Goal: Information Seeking & Learning: Compare options

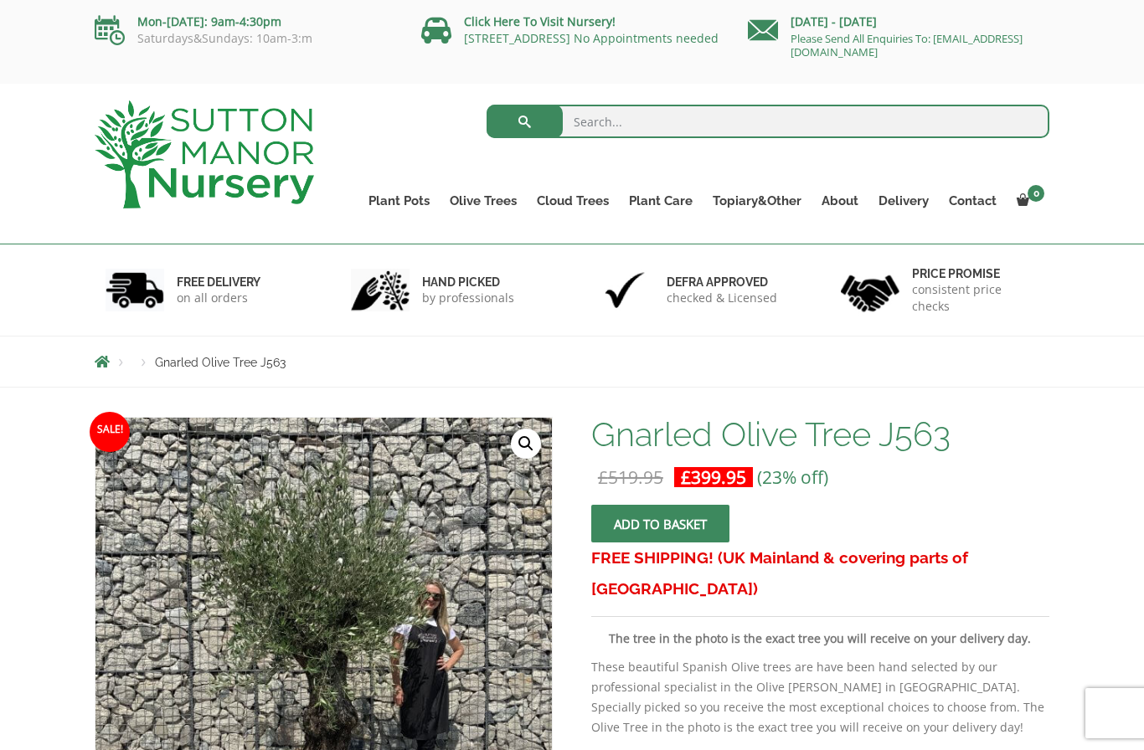
click at [0, 0] on link "Gnarled Plateau Olive Tree XL" at bounding box center [0, 0] width 0 height 0
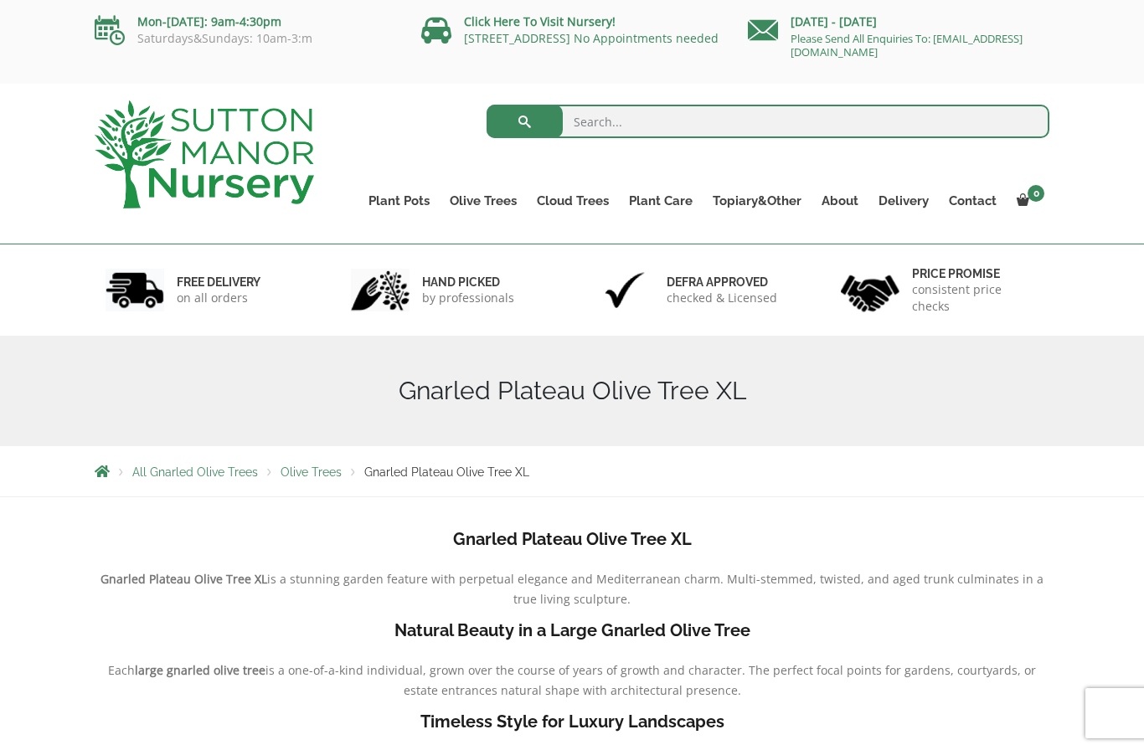
click at [0, 0] on link "Gnarled Olive Trees" at bounding box center [0, 0] width 0 height 0
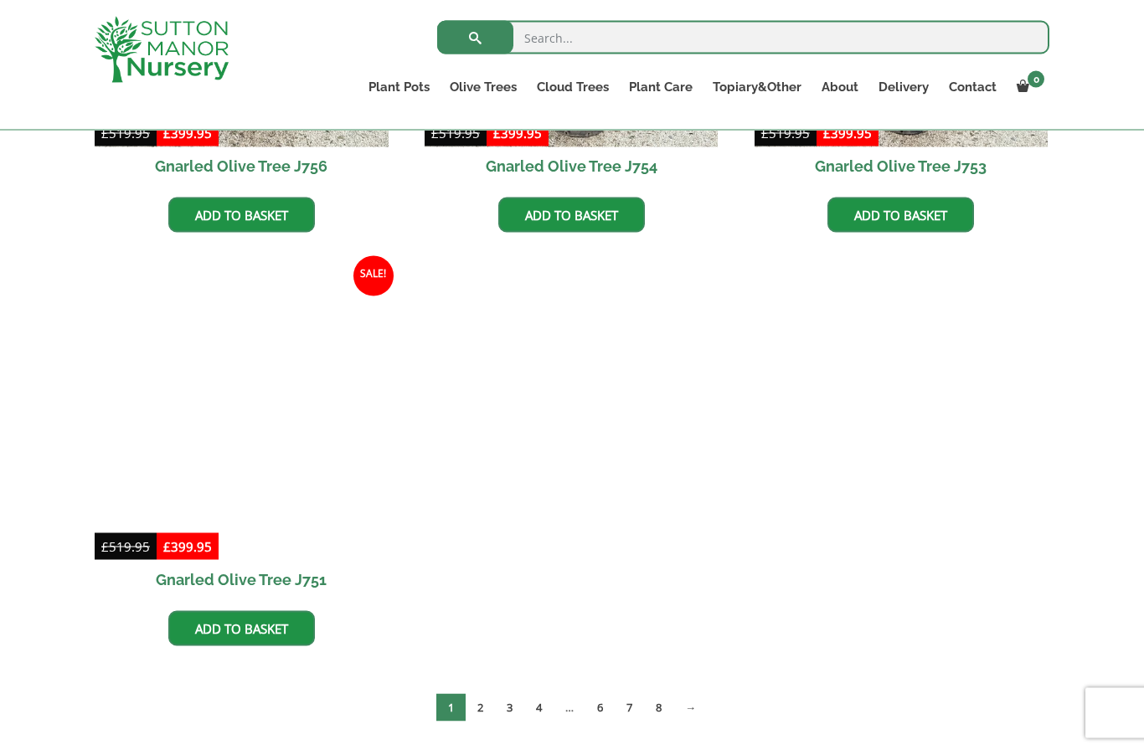
scroll to position [1534, 0]
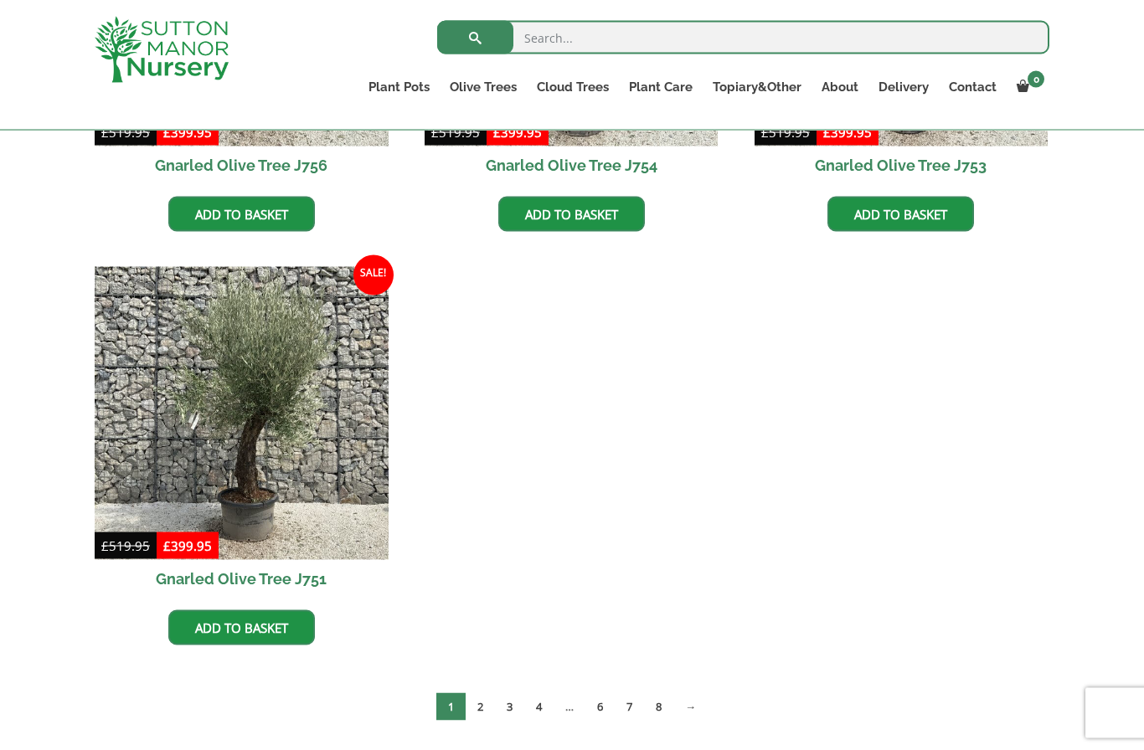
click at [478, 716] on link "2" at bounding box center [480, 707] width 29 height 28
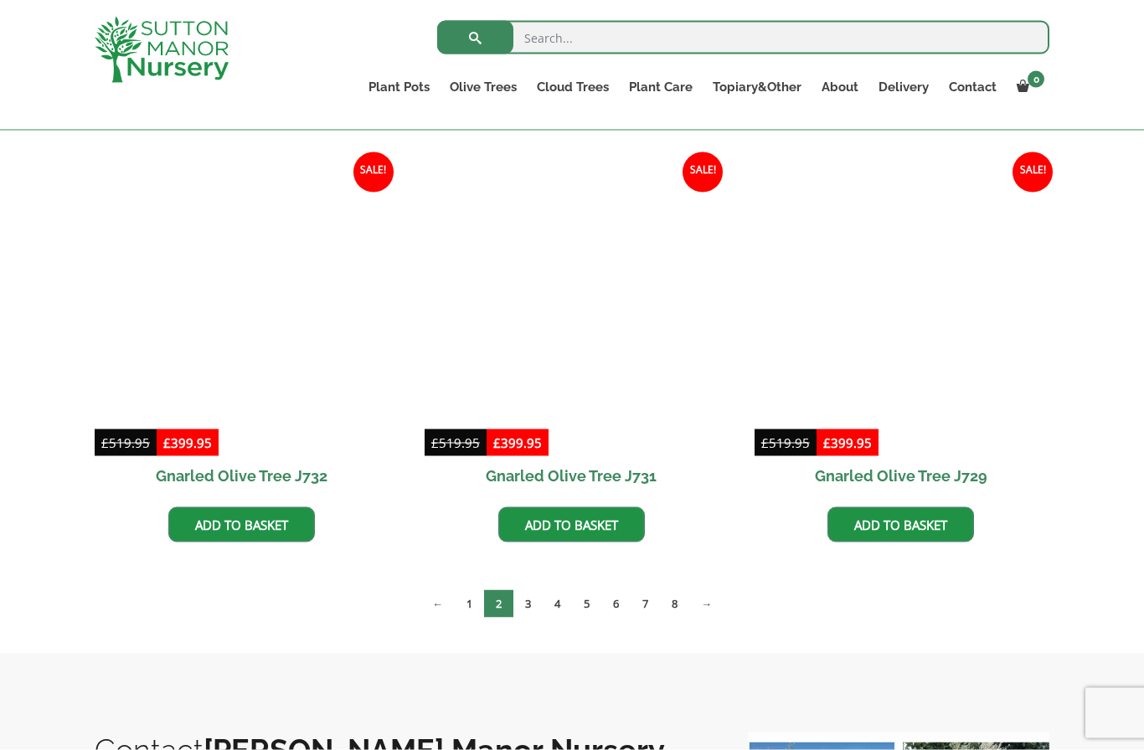
scroll to position [2052, 0]
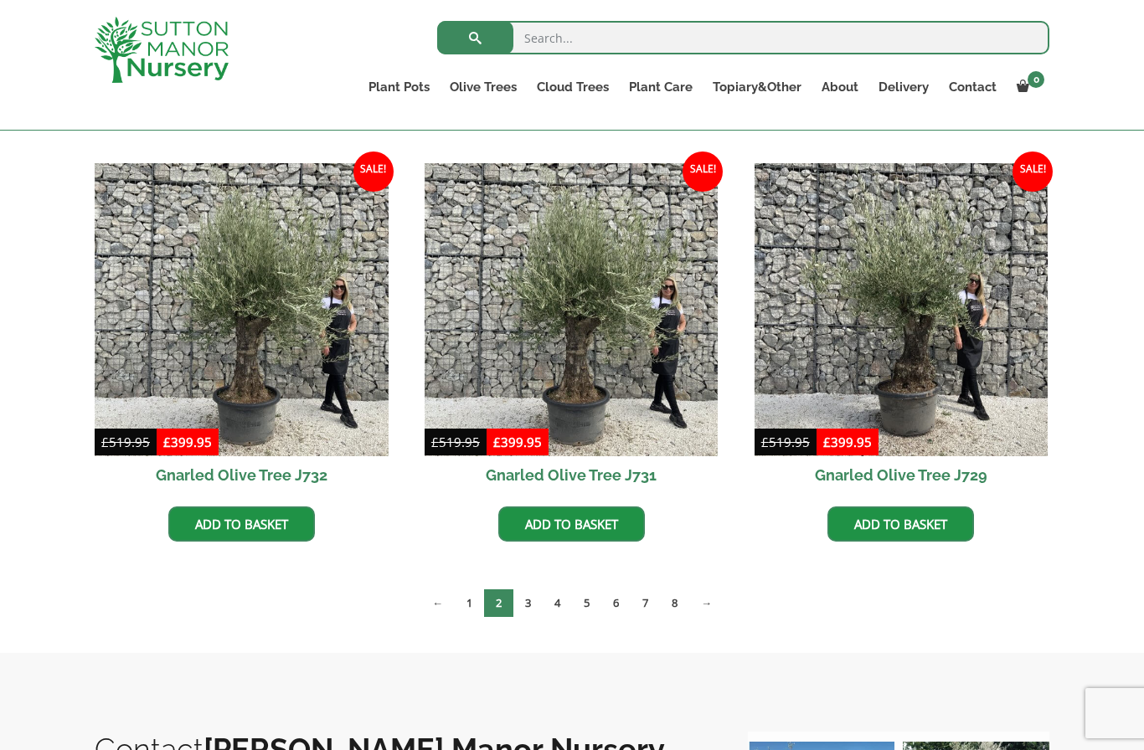
click at [519, 597] on link "3" at bounding box center [527, 604] width 29 height 28
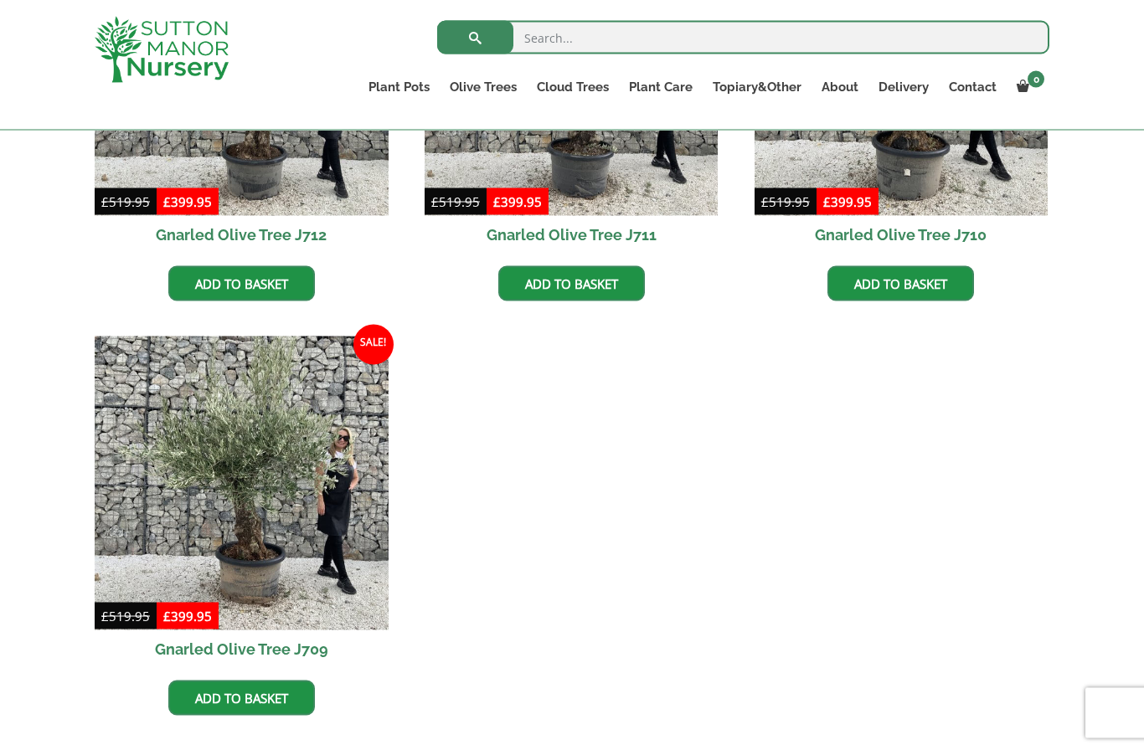
scroll to position [2298, 0]
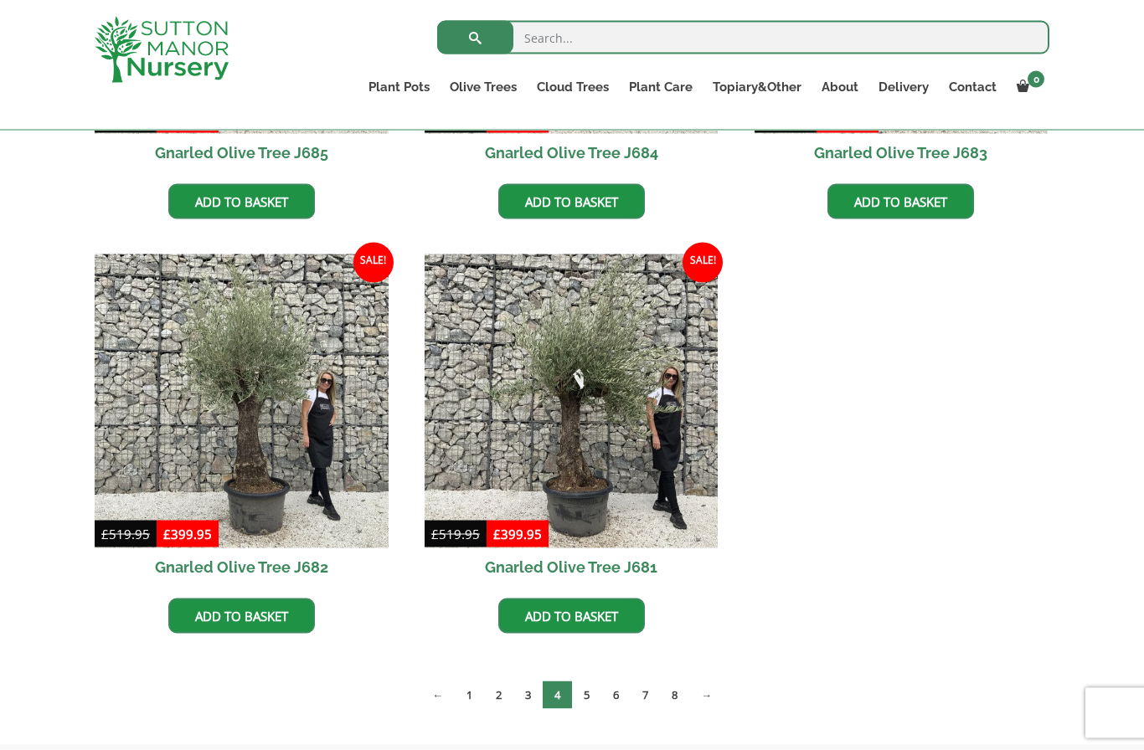
scroll to position [2375, 0]
click at [590, 693] on link "5" at bounding box center [586, 695] width 29 height 28
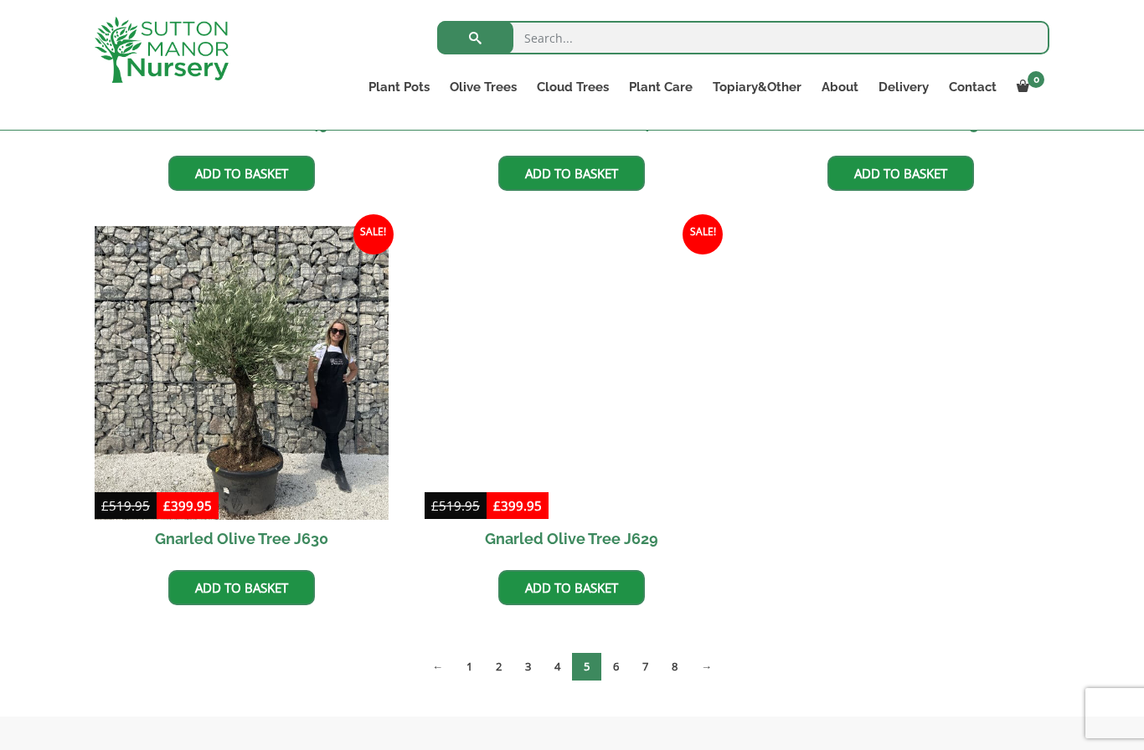
scroll to position [2419, 0]
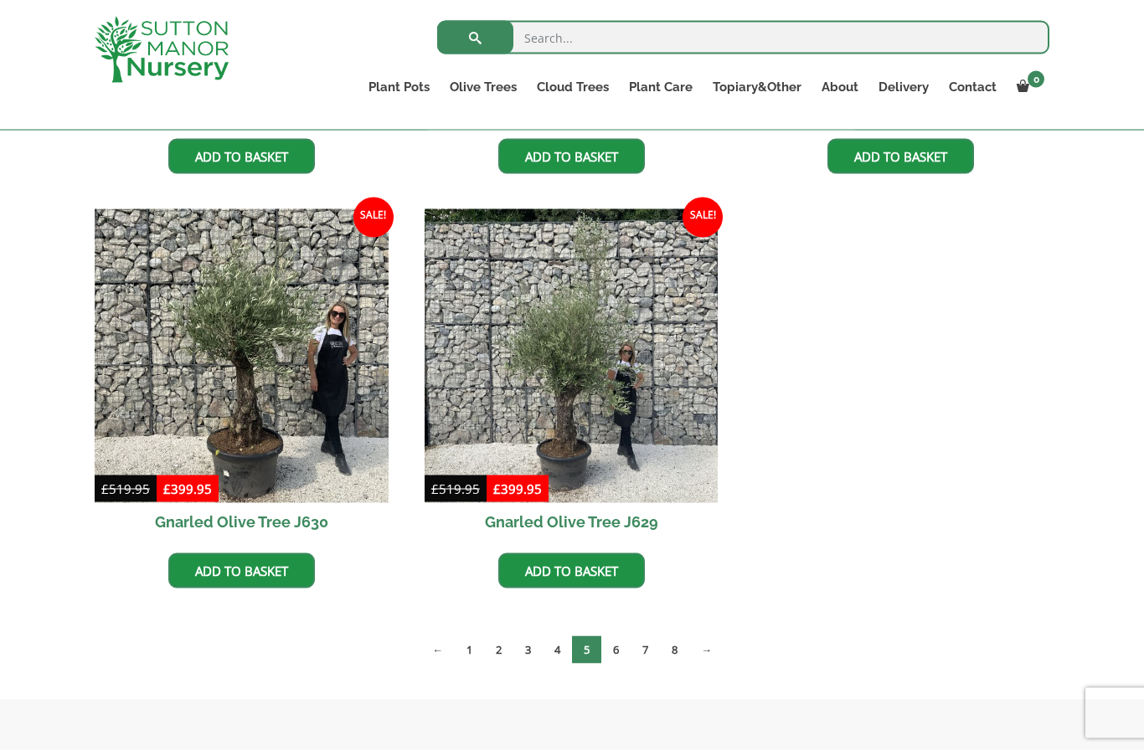
click at [618, 650] on link "6" at bounding box center [615, 650] width 29 height 28
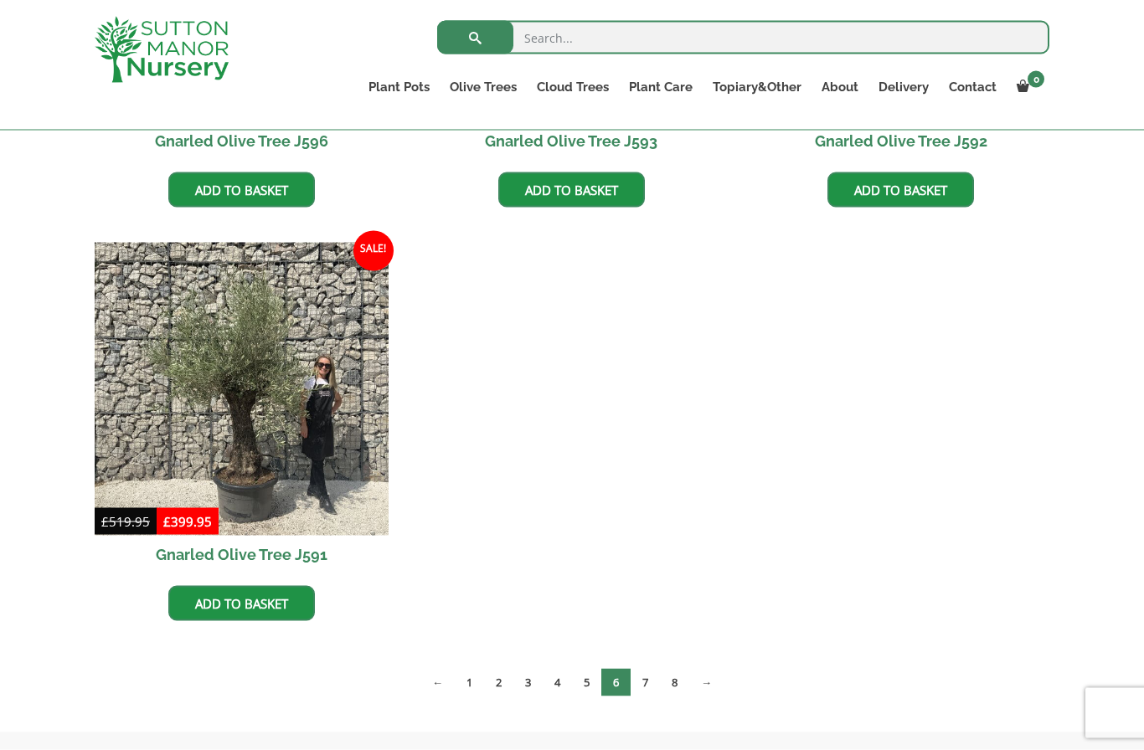
scroll to position [2804, 0]
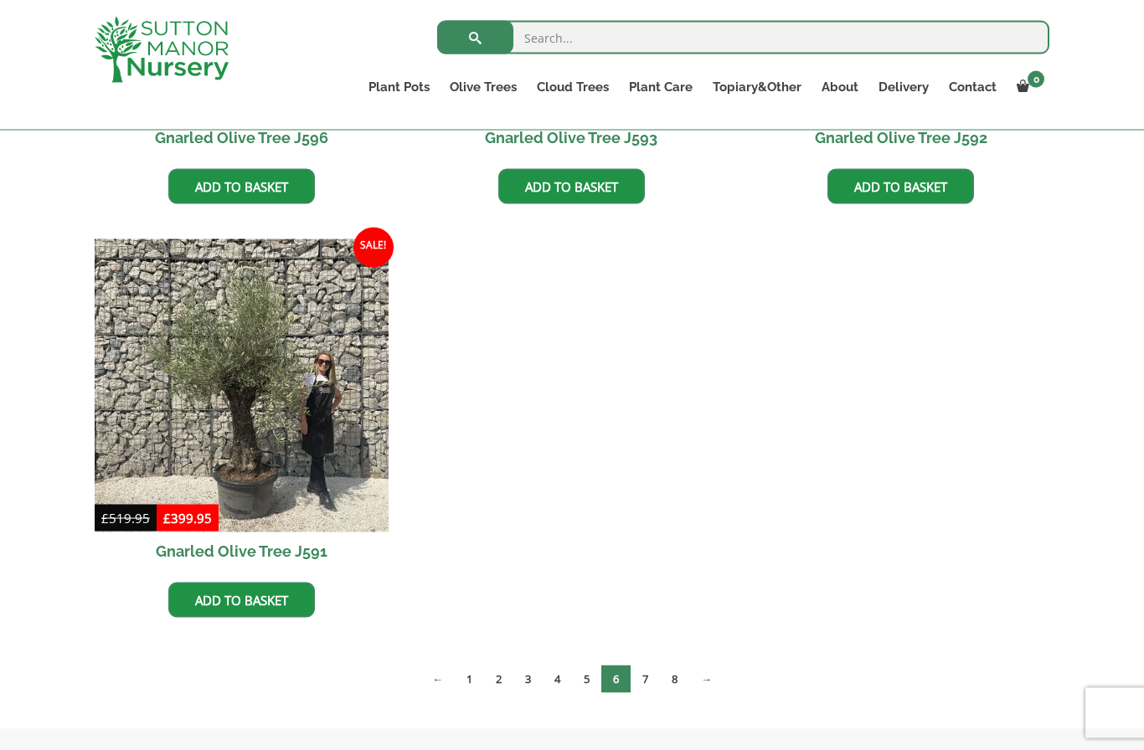
click at [650, 670] on link "7" at bounding box center [645, 680] width 29 height 28
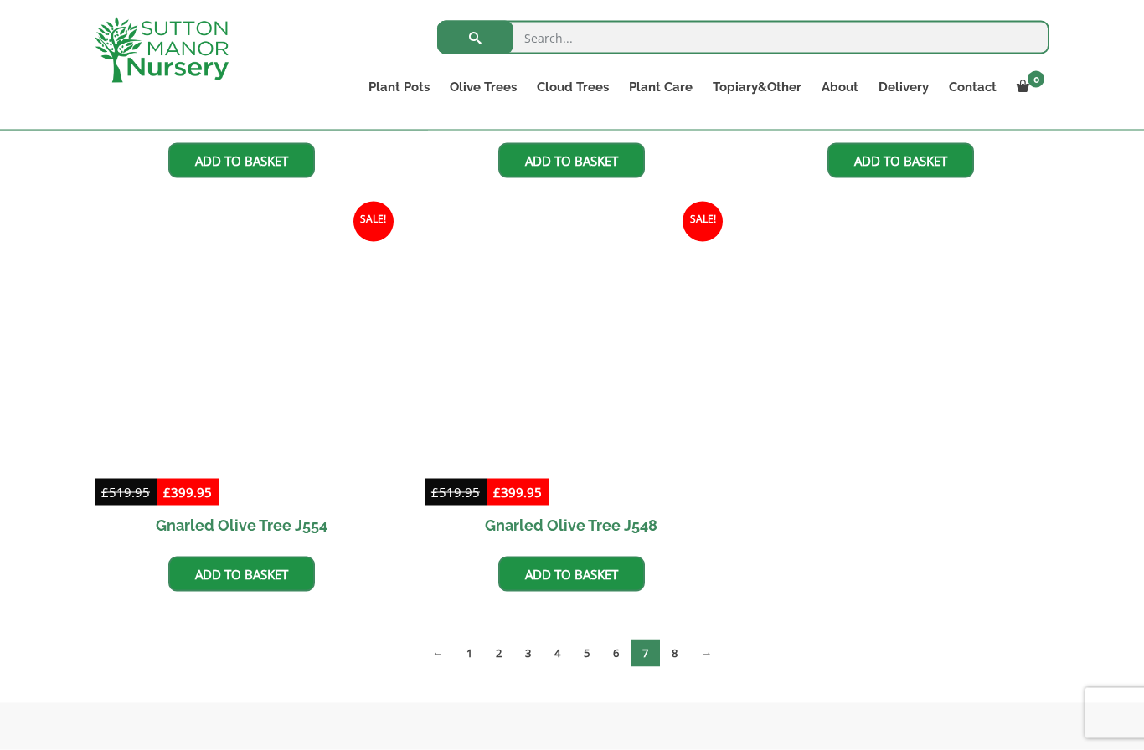
scroll to position [2831, 0]
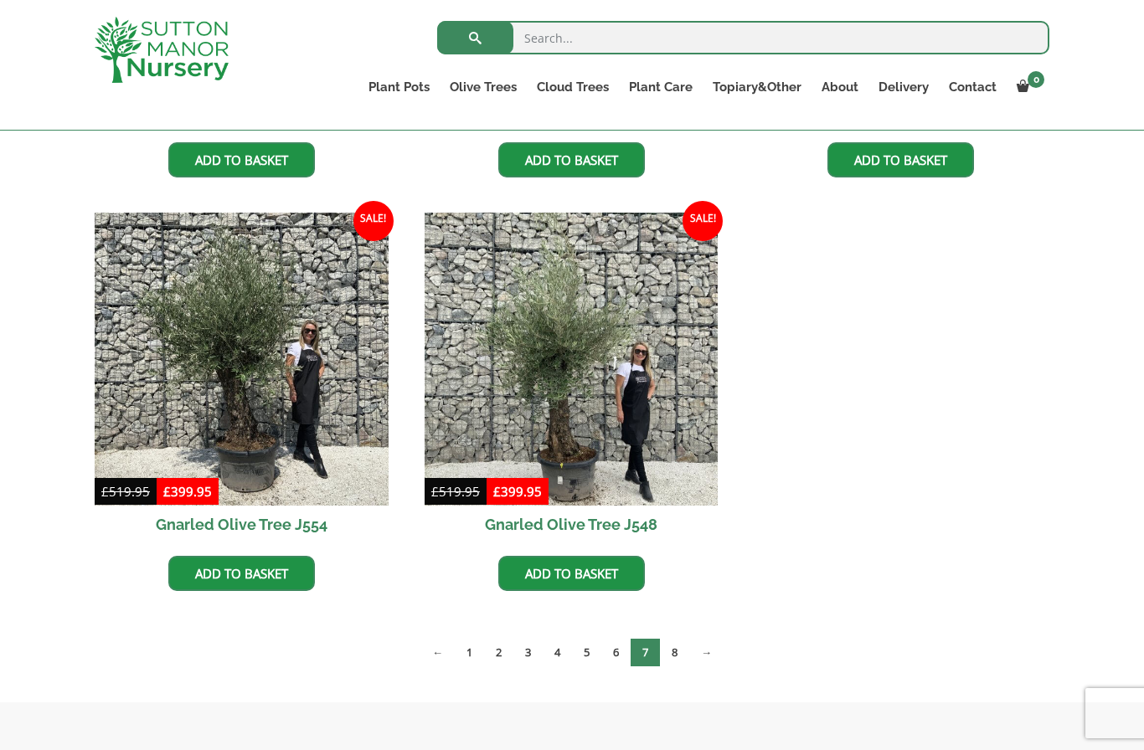
click at [680, 647] on link "8" at bounding box center [674, 653] width 29 height 28
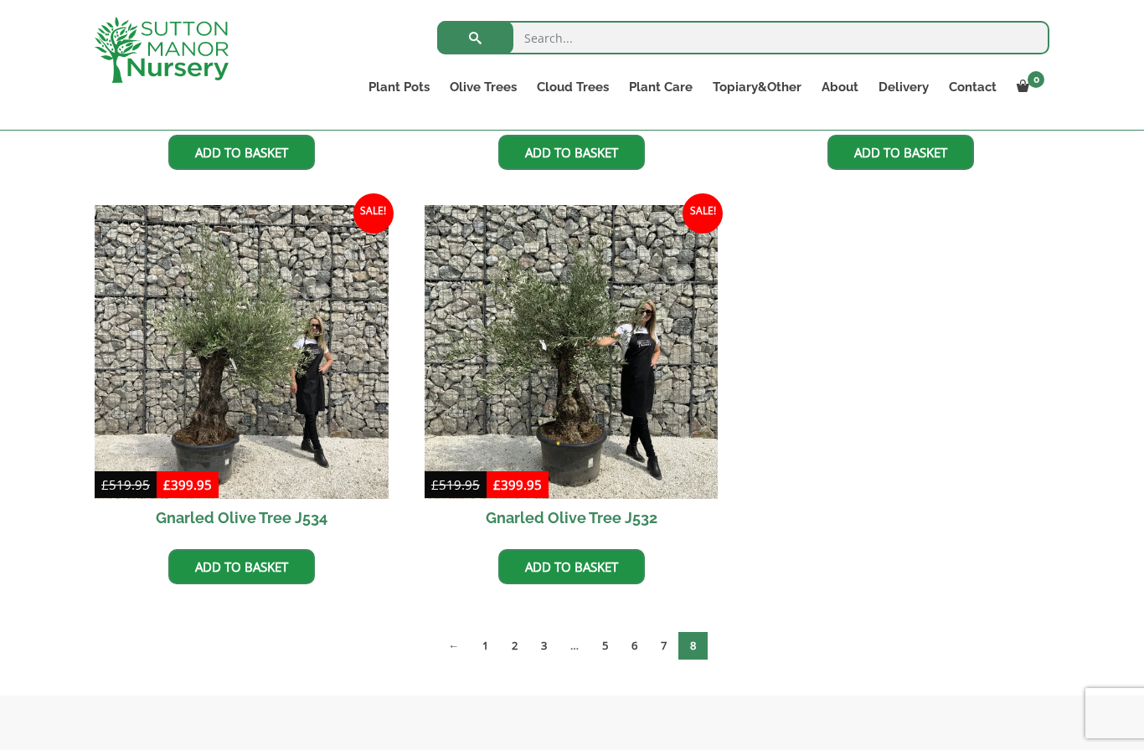
scroll to position [1183, 0]
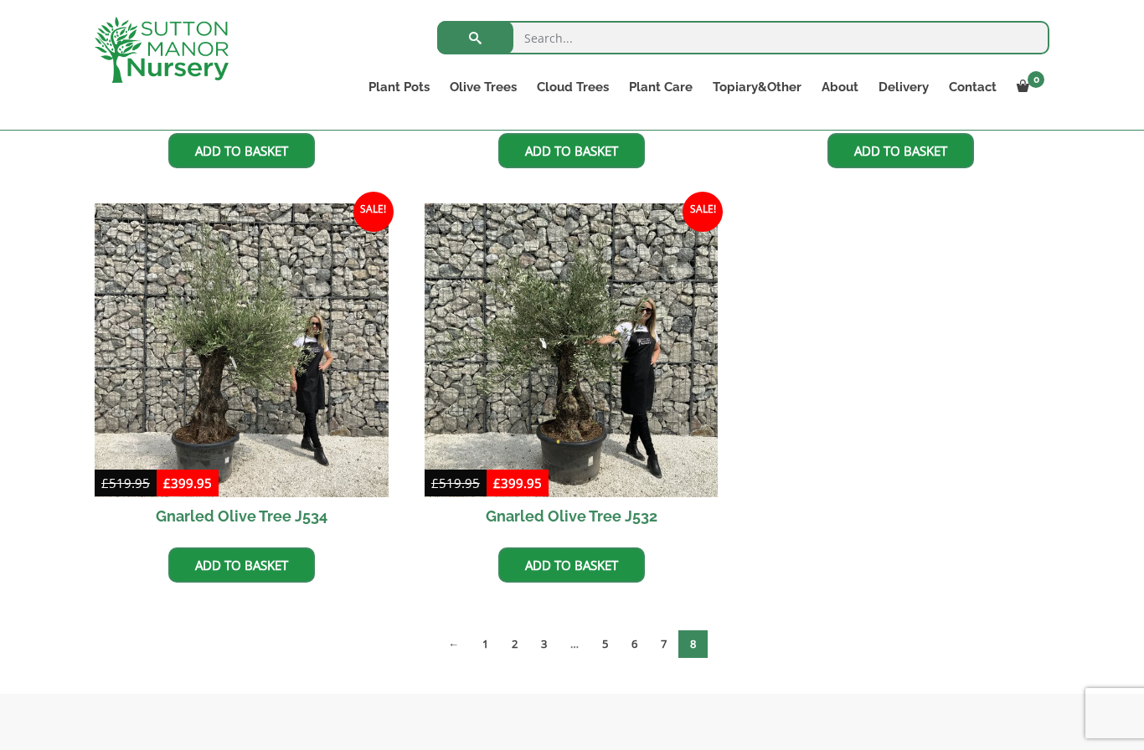
click at [483, 635] on link "1" at bounding box center [485, 645] width 29 height 28
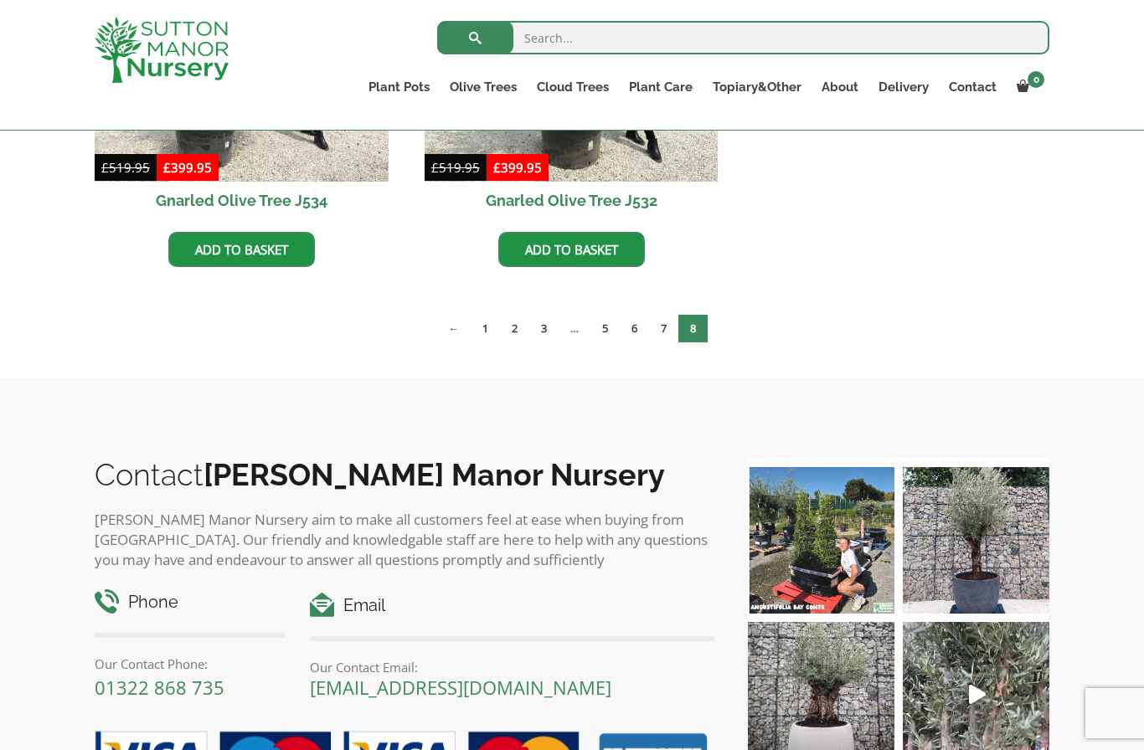
scroll to position [1497, 0]
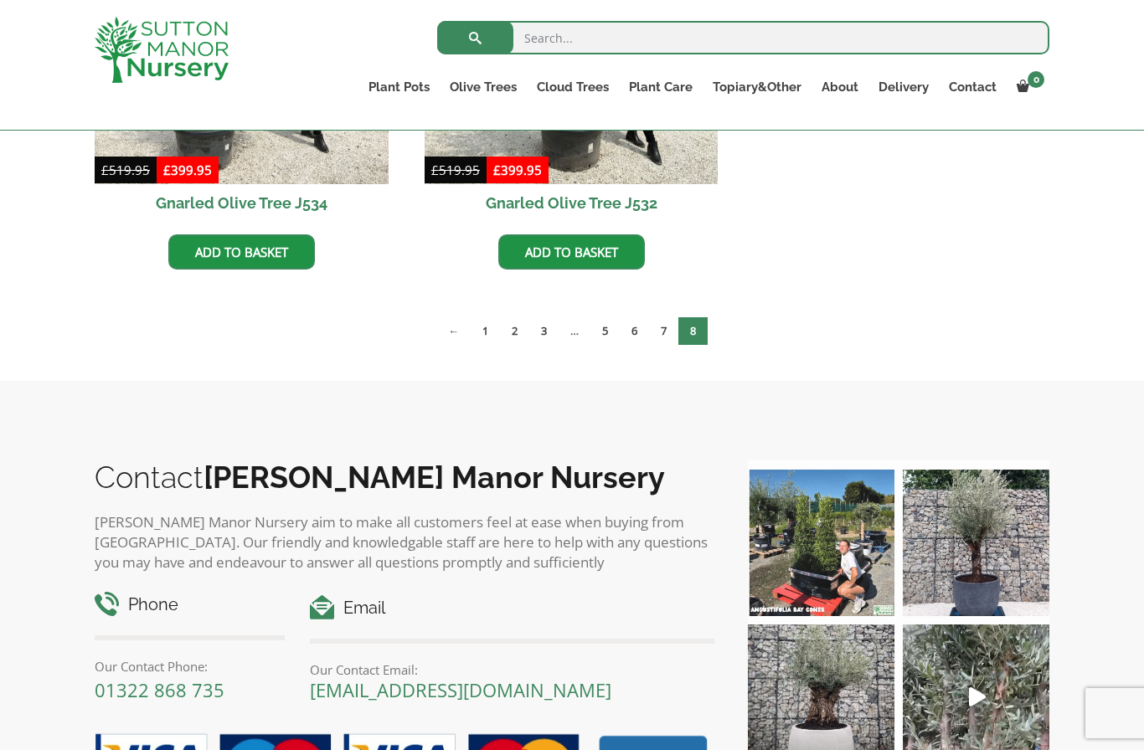
click at [515, 333] on link "2" at bounding box center [514, 331] width 29 height 28
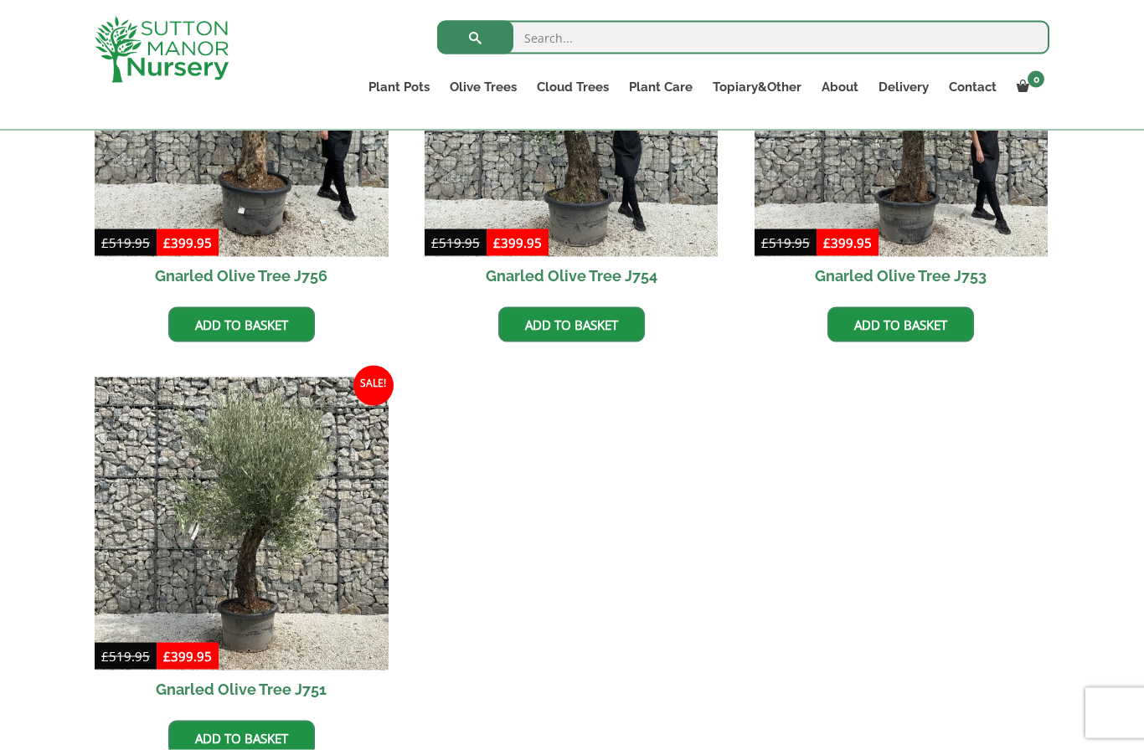
scroll to position [1433, 0]
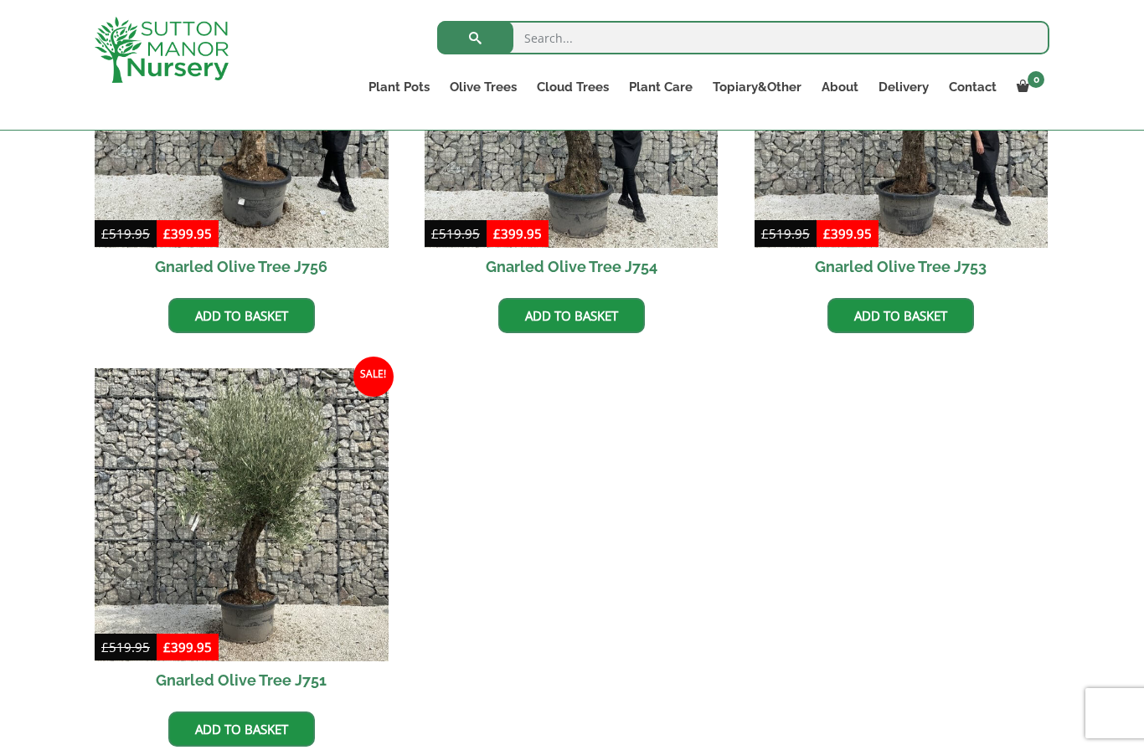
click at [281, 518] on img at bounding box center [242, 515] width 294 height 294
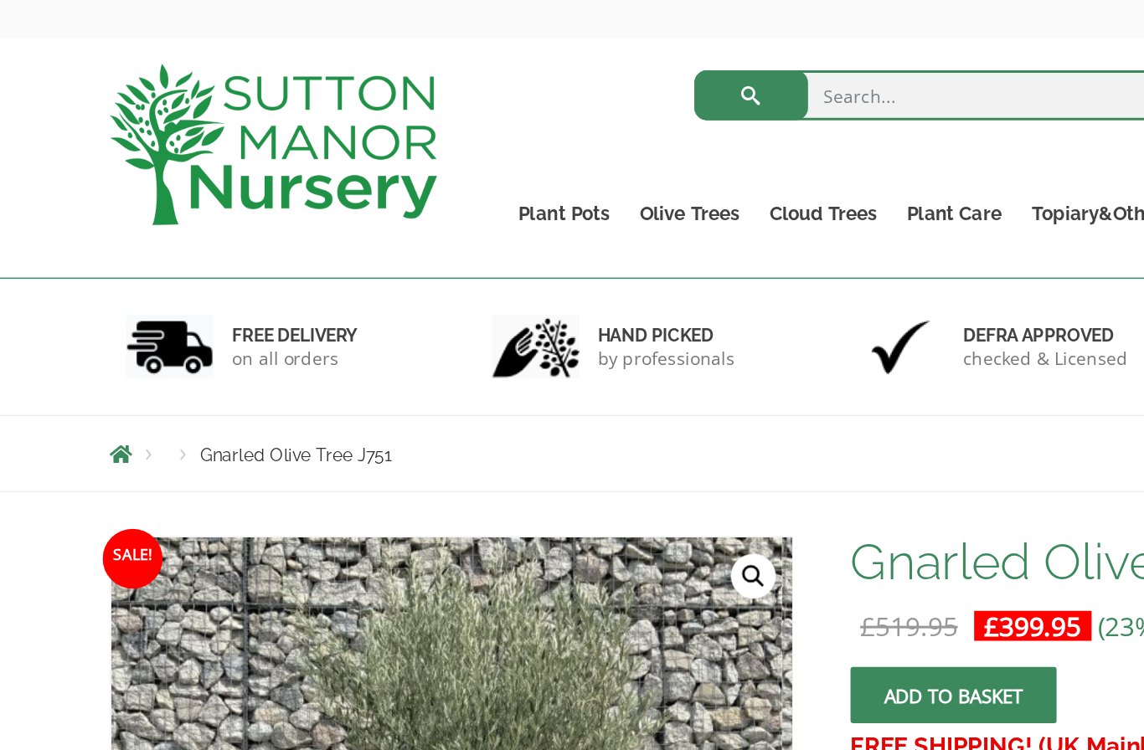
scroll to position [2, 0]
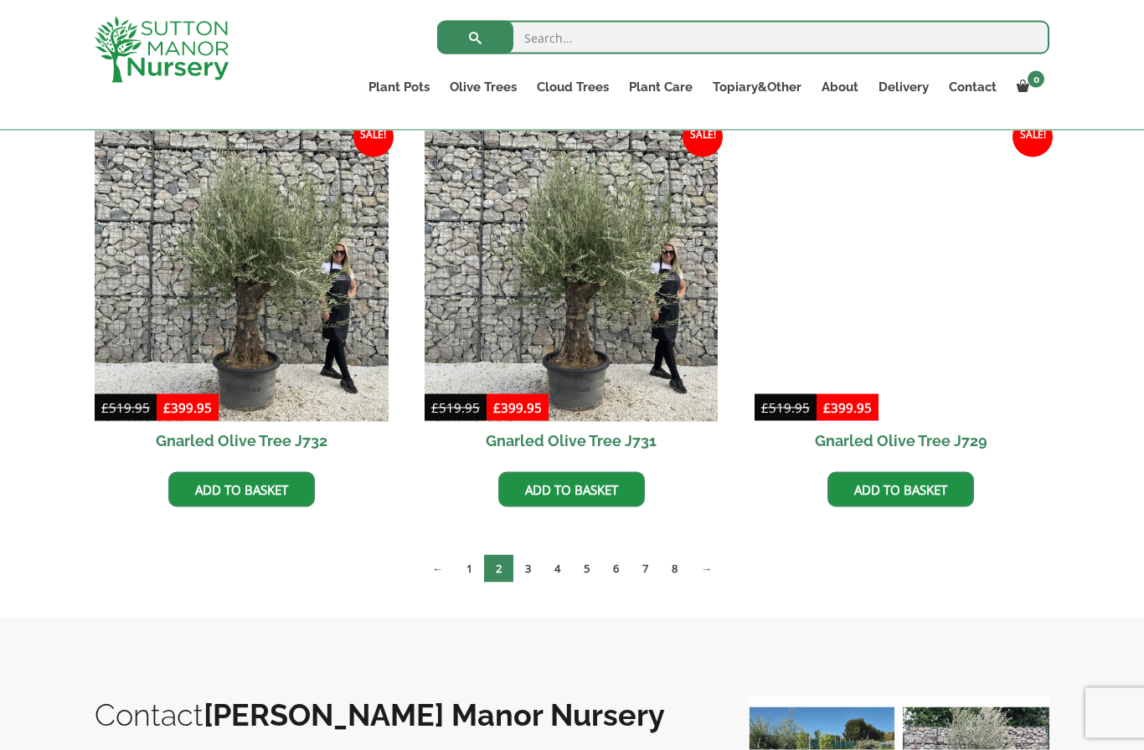
scroll to position [2092, 0]
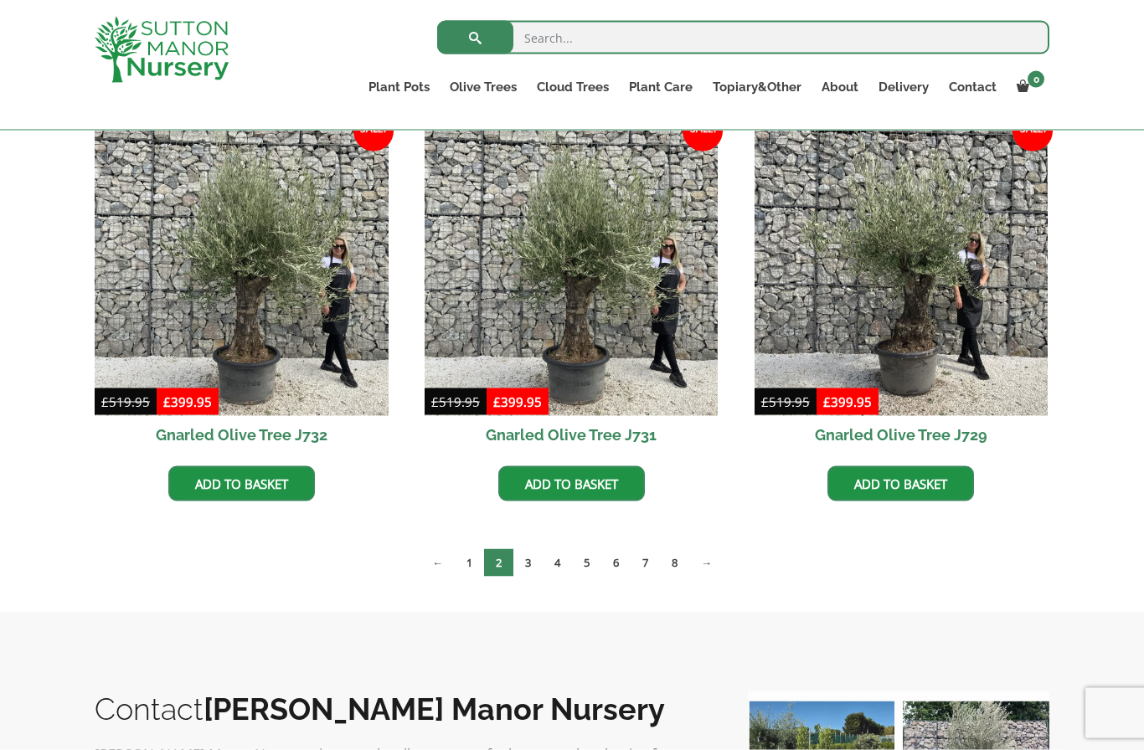
click at [530, 552] on link "3" at bounding box center [527, 563] width 29 height 28
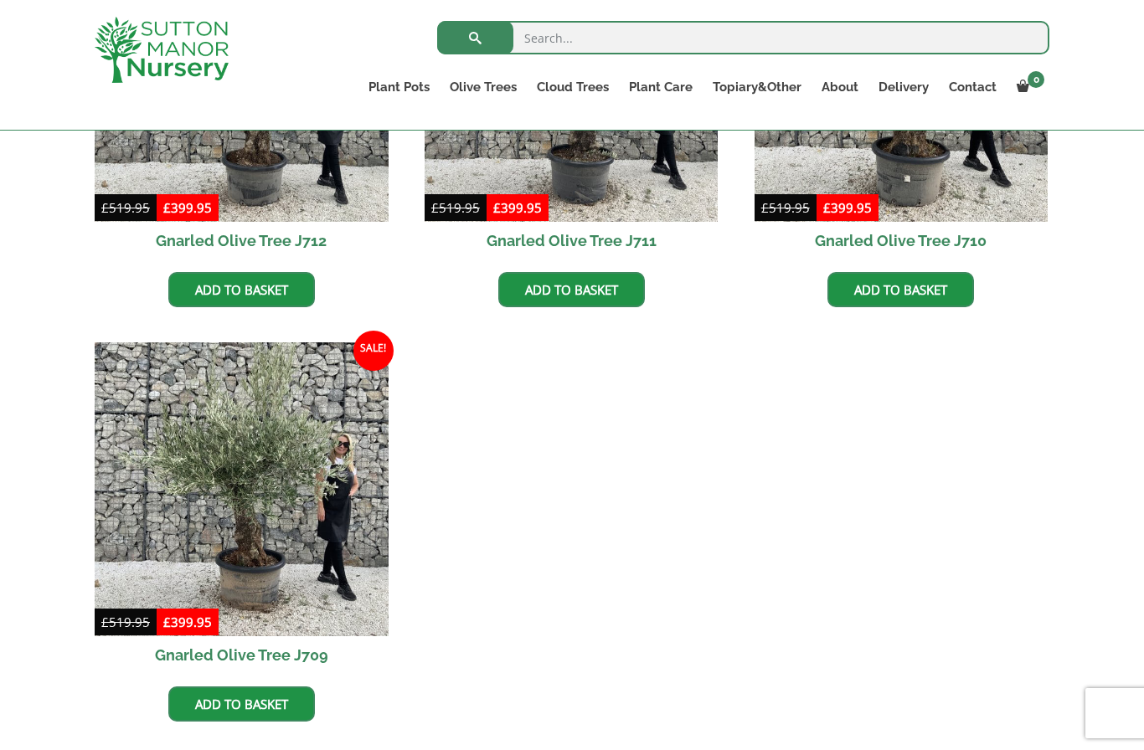
scroll to position [2303, 0]
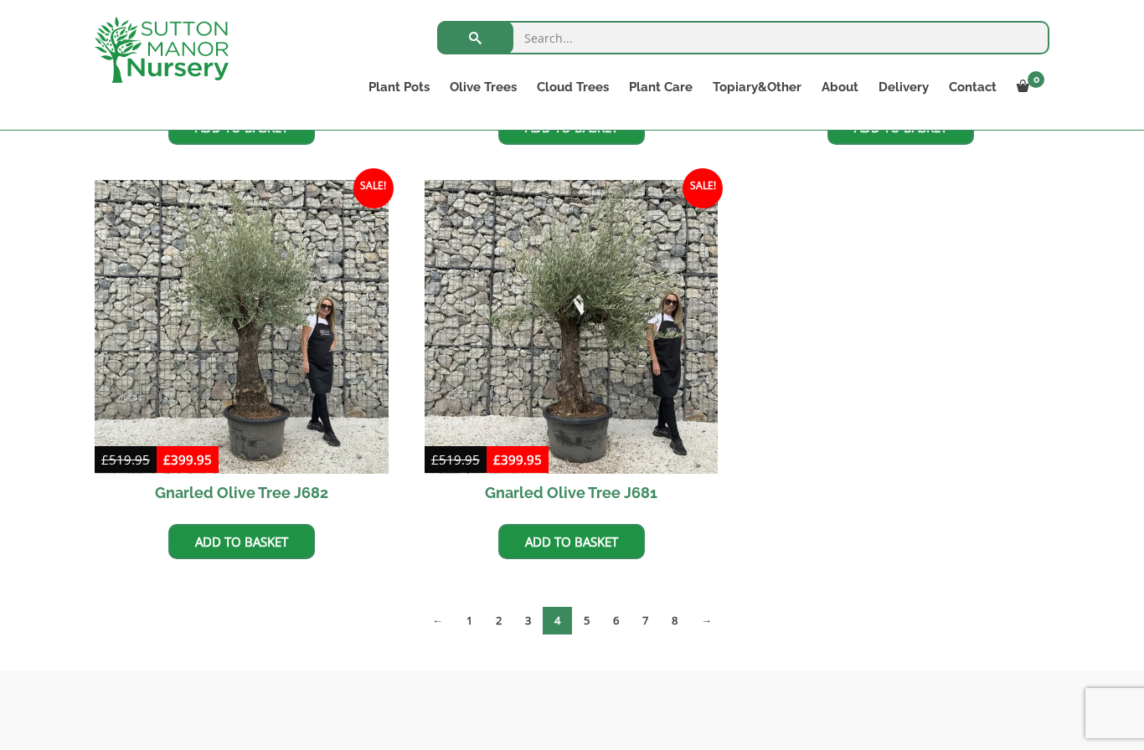
scroll to position [2464, 0]
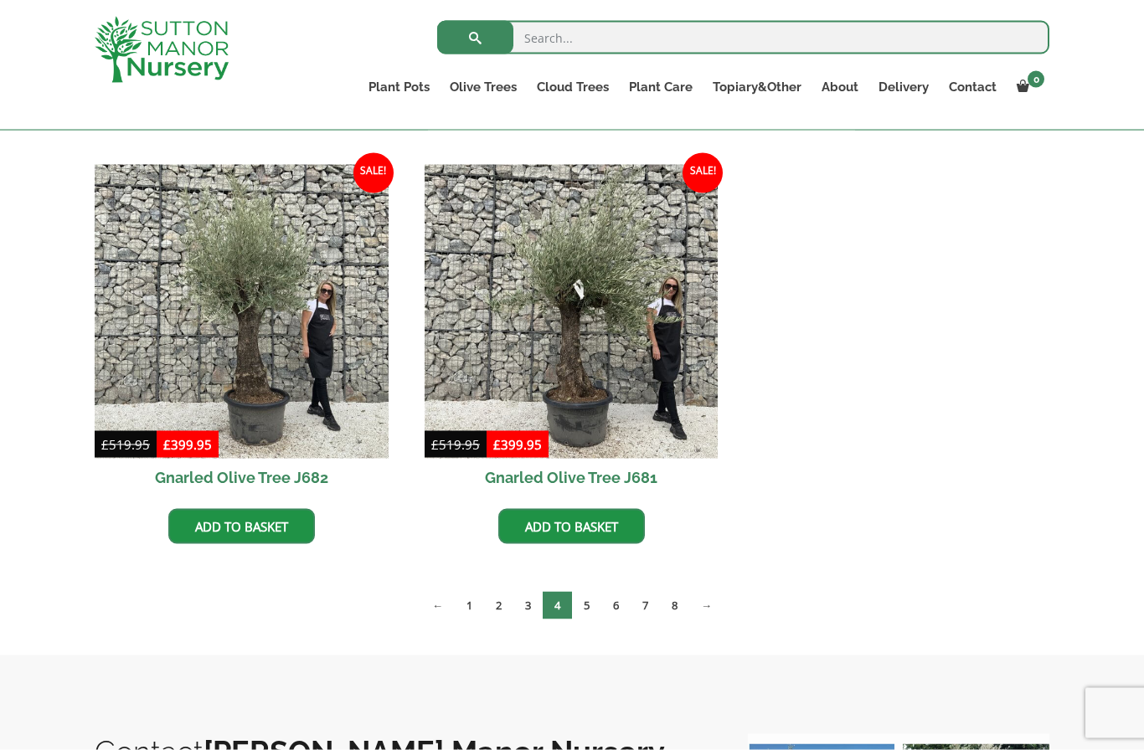
click at [596, 602] on link "5" at bounding box center [586, 606] width 29 height 28
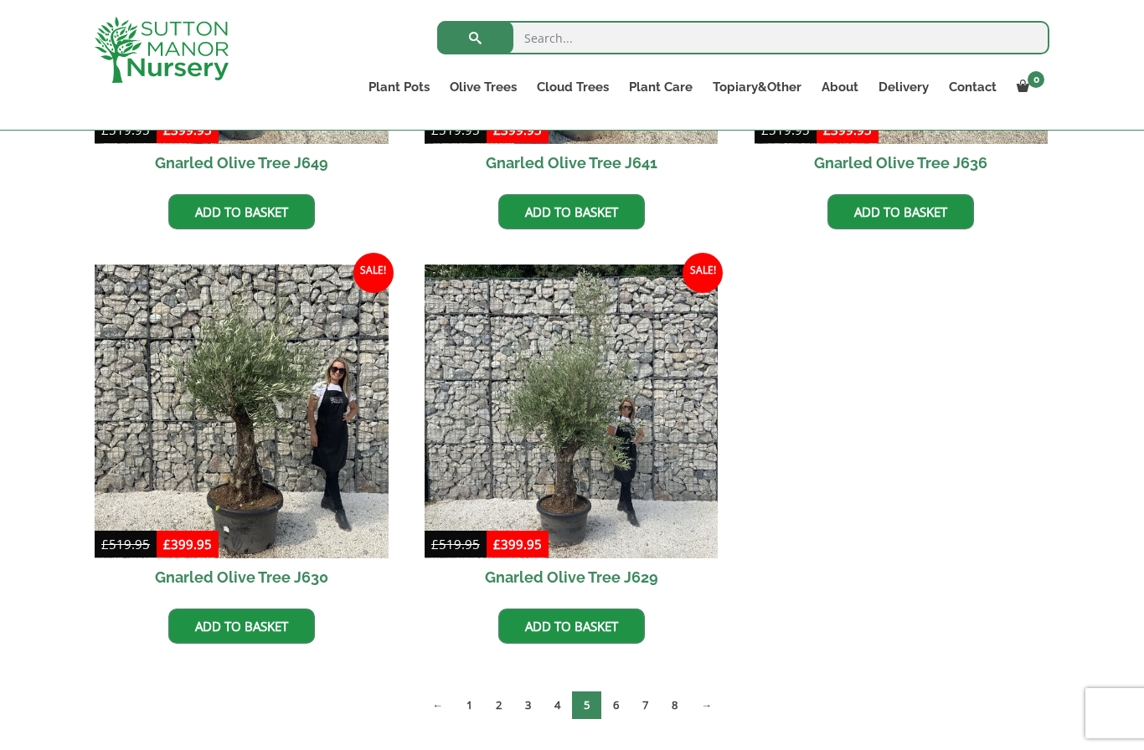
scroll to position [2399, 0]
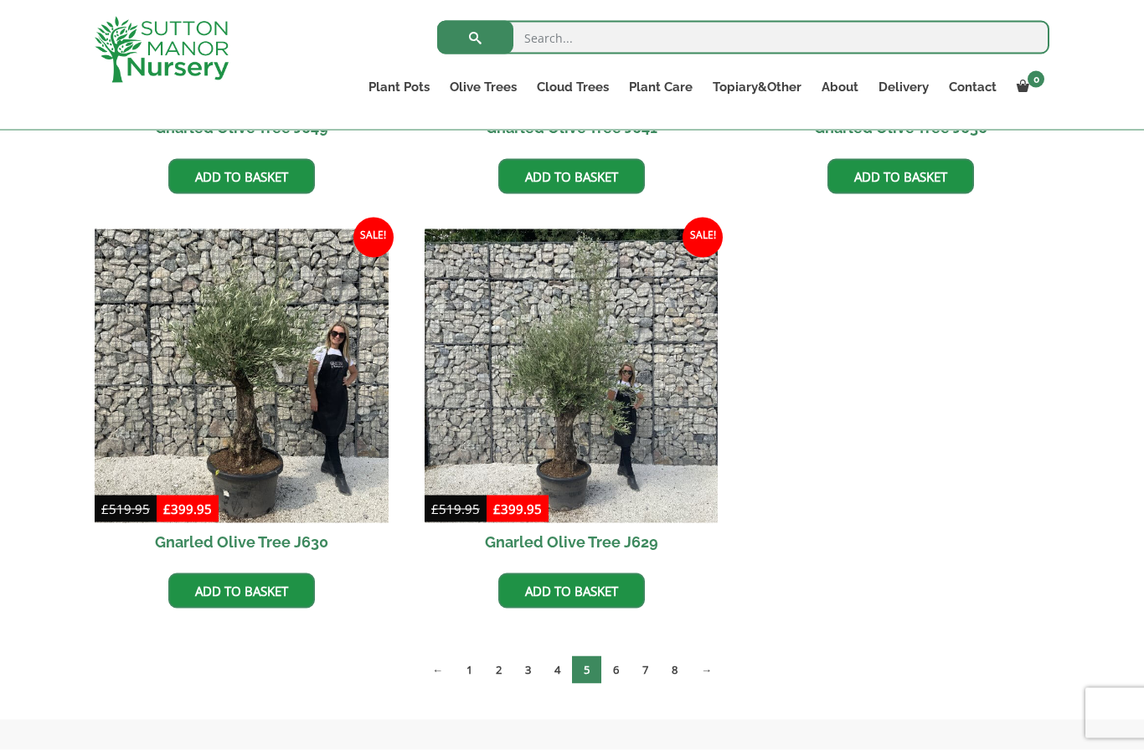
click at [616, 665] on link "6" at bounding box center [615, 671] width 29 height 28
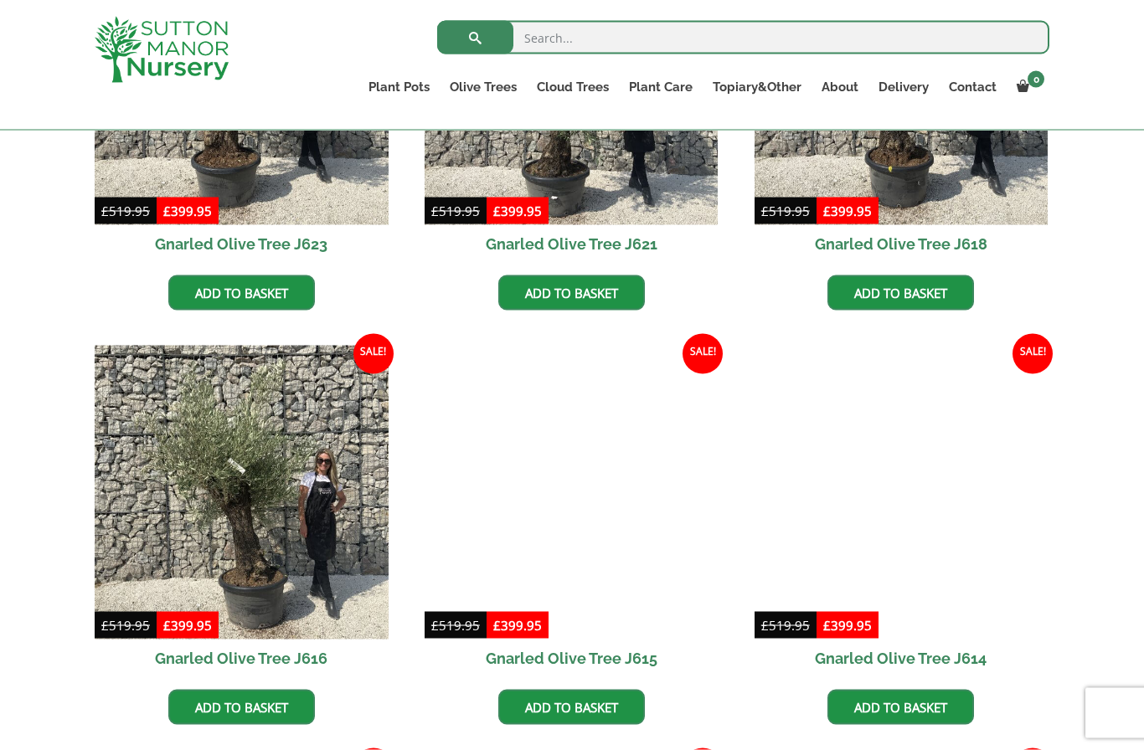
scroll to position [1042, 0]
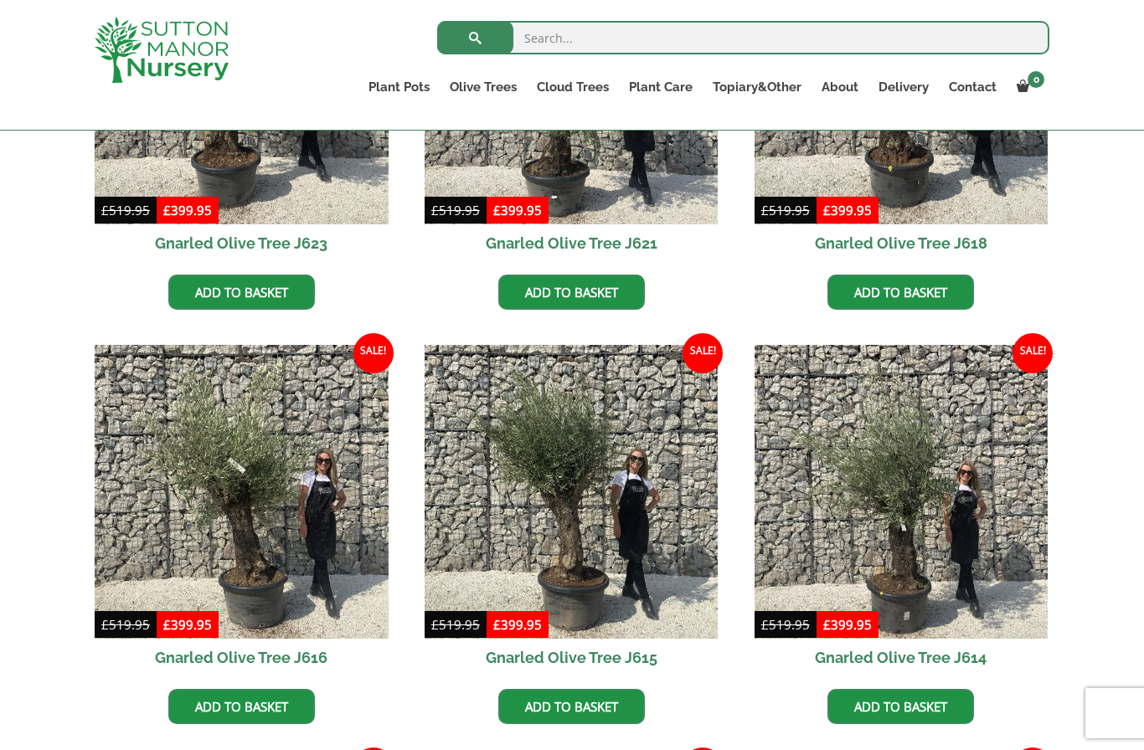
click at [269, 490] on img at bounding box center [242, 492] width 294 height 294
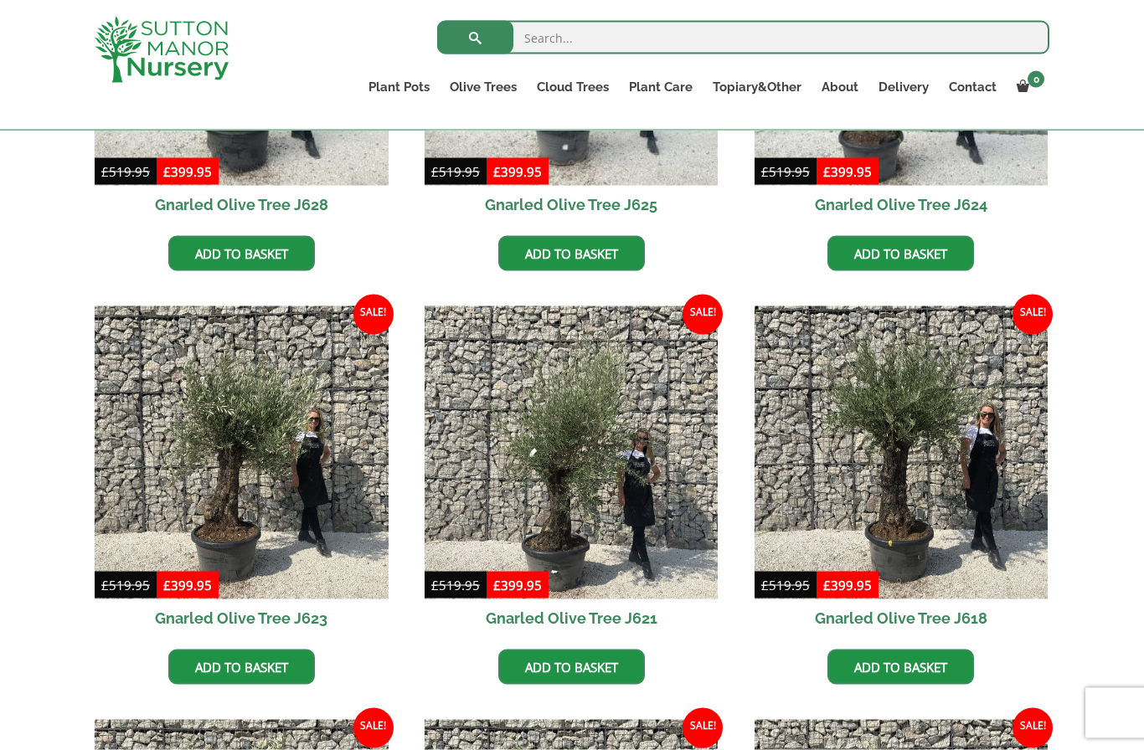
scroll to position [667, 0]
click at [0, 0] on link "Gnarled Multi Stem Olives" at bounding box center [0, 0] width 0 height 0
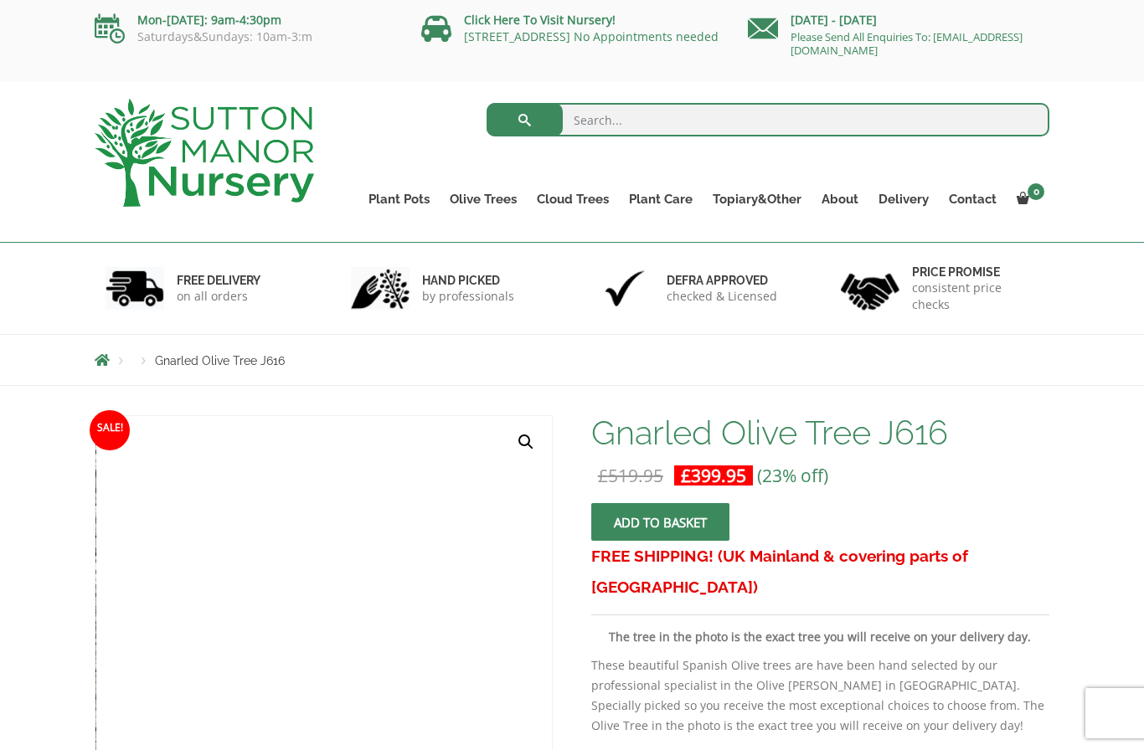
scroll to position [1, 0]
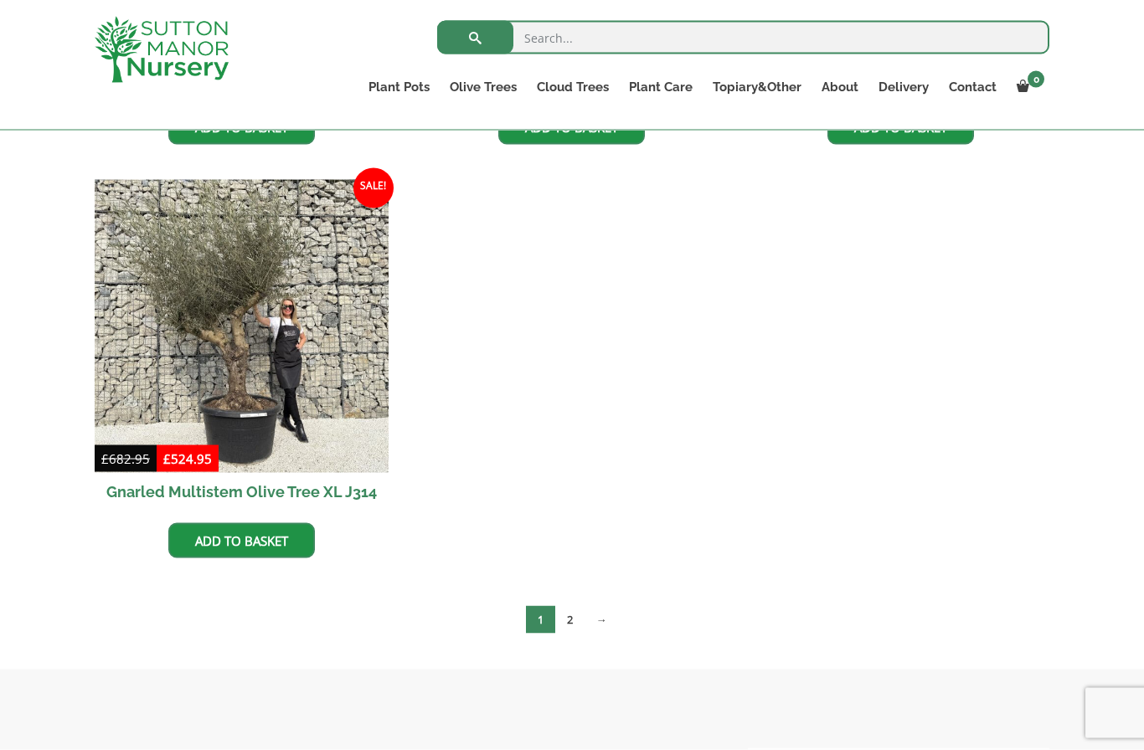
scroll to position [3174, 0]
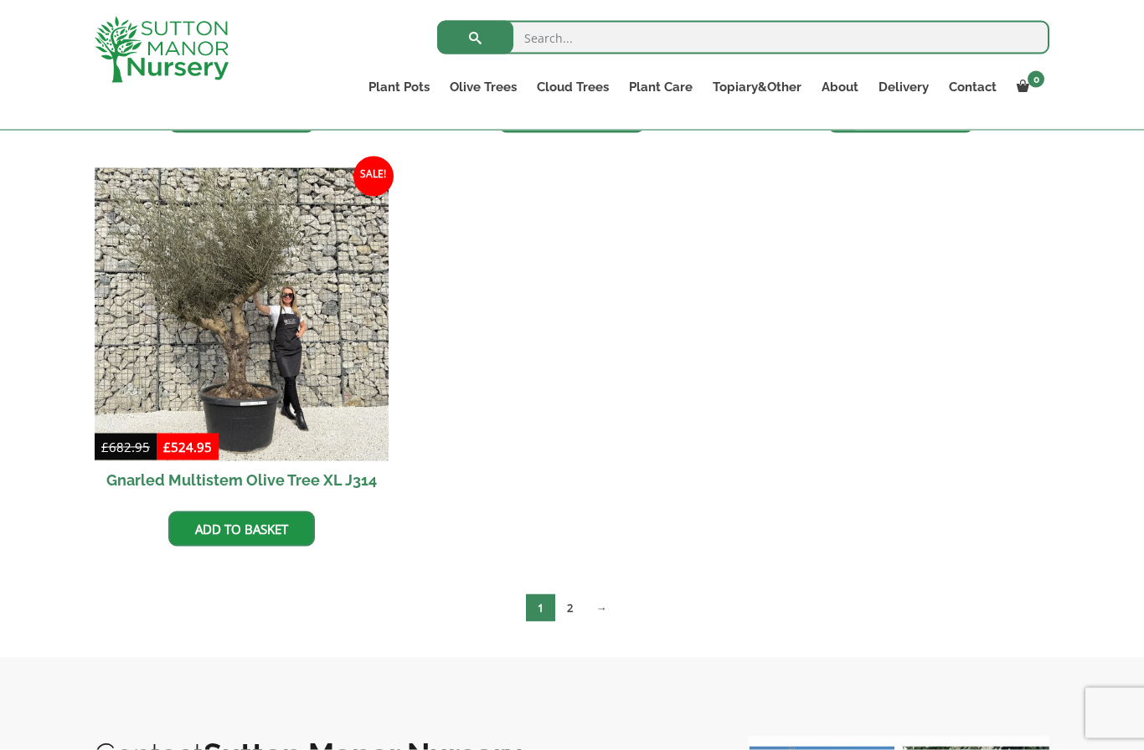
click at [579, 602] on link "2" at bounding box center [569, 609] width 29 height 28
